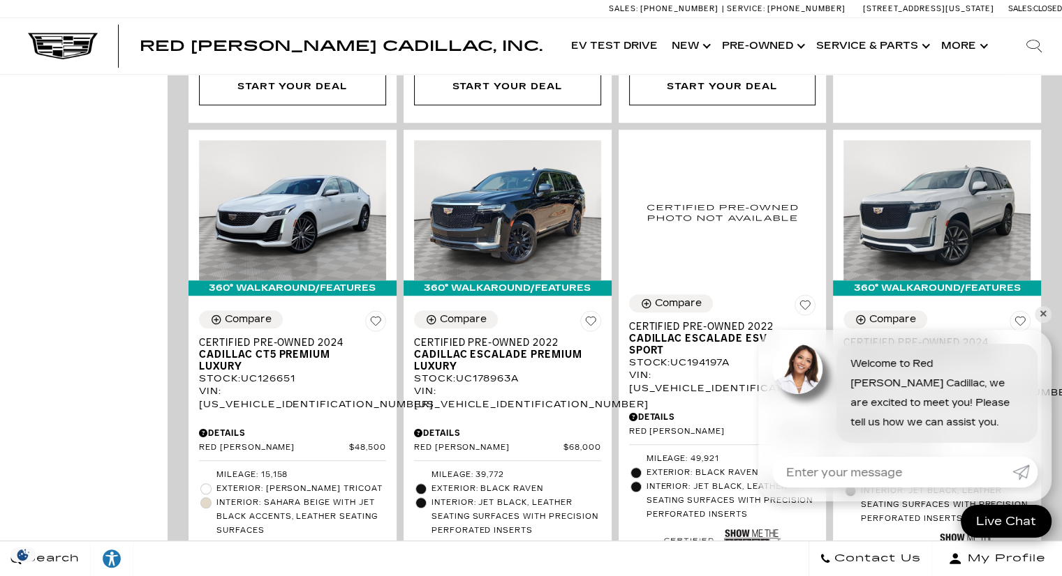
scroll to position [865, 0]
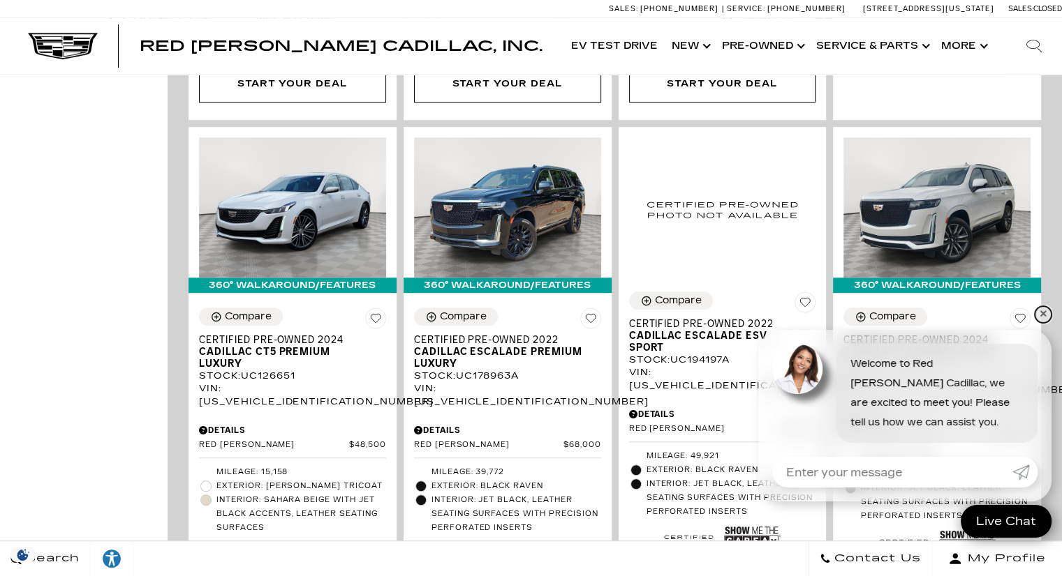
click at [1038, 317] on link "✕" at bounding box center [1042, 314] width 17 height 17
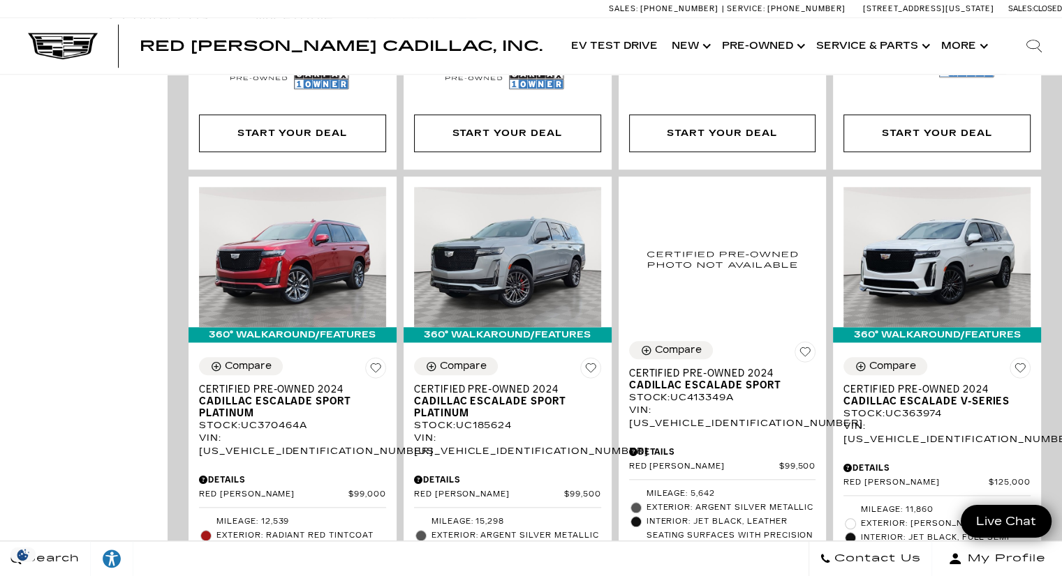
scroll to position [1368, 0]
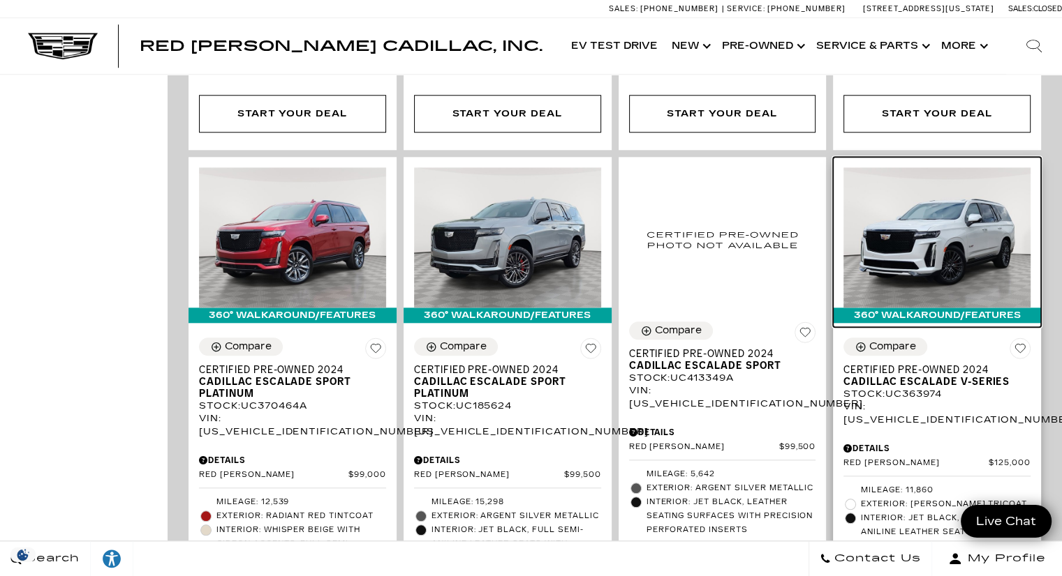
click at [976, 167] on img at bounding box center [936, 237] width 187 height 140
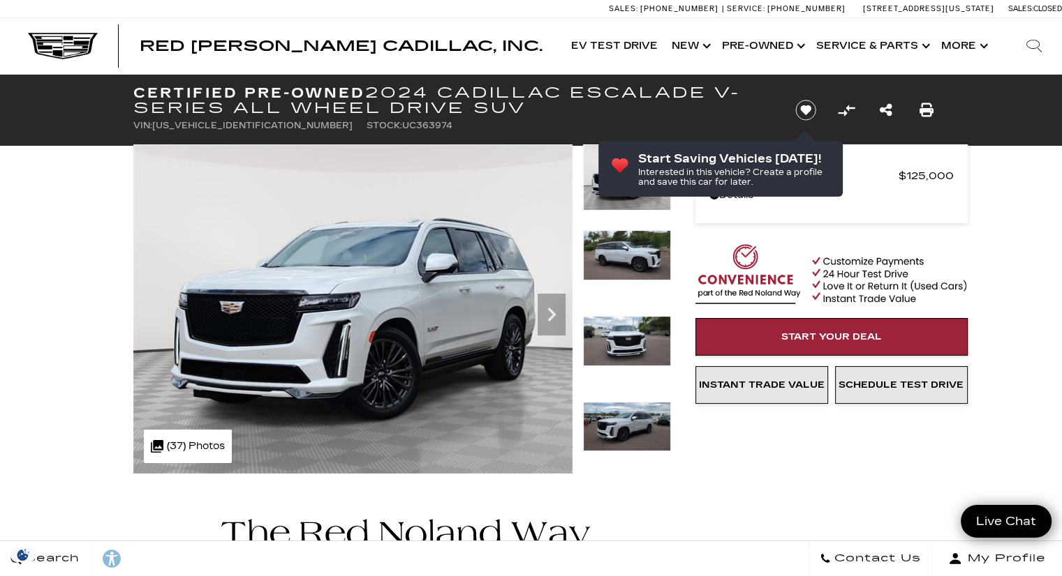
click at [623, 415] on img at bounding box center [627, 427] width 88 height 50
